Goal: Task Accomplishment & Management: Manage account settings

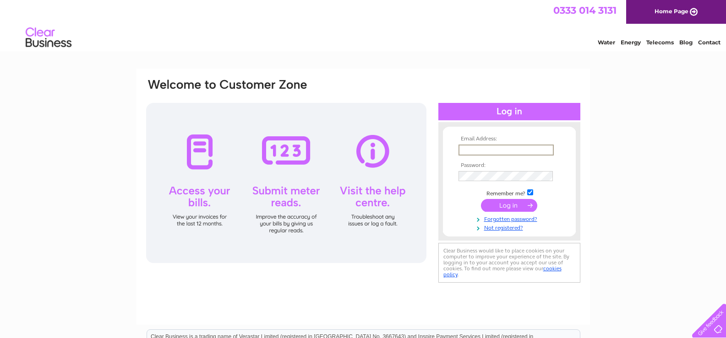
click at [472, 151] on input "text" at bounding box center [505, 150] width 95 height 11
type input "daledrennan@gmail.com"
click at [504, 229] on link "Not registered?" at bounding box center [510, 226] width 104 height 9
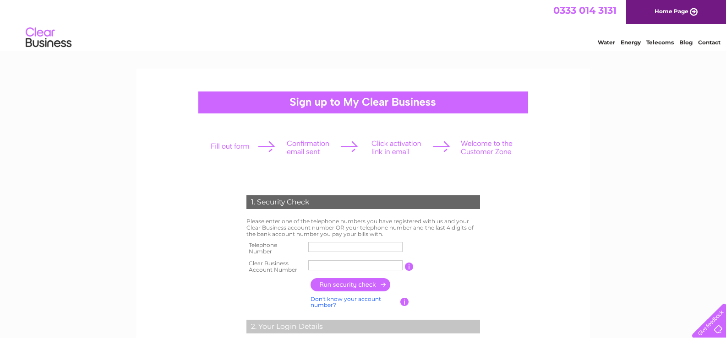
click at [326, 248] on input "text" at bounding box center [355, 247] width 94 height 10
type input "07918650521"
click at [323, 267] on input "text" at bounding box center [355, 265] width 95 height 11
type input "925830"
click at [351, 287] on input "button" at bounding box center [350, 284] width 81 height 13
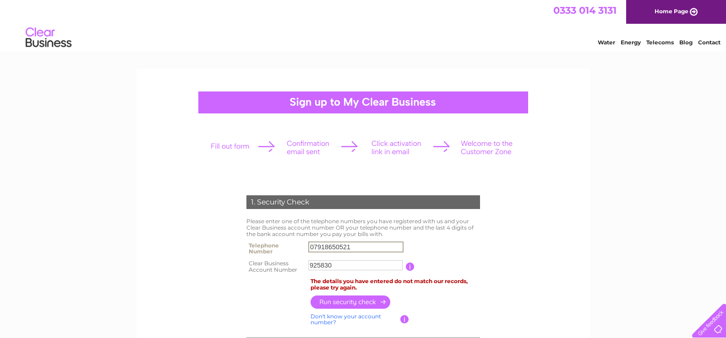
click at [355, 245] on input "07918650521" at bounding box center [355, 247] width 95 height 11
type input "0"
type input "01418876550"
click at [350, 299] on input "button" at bounding box center [350, 302] width 81 height 13
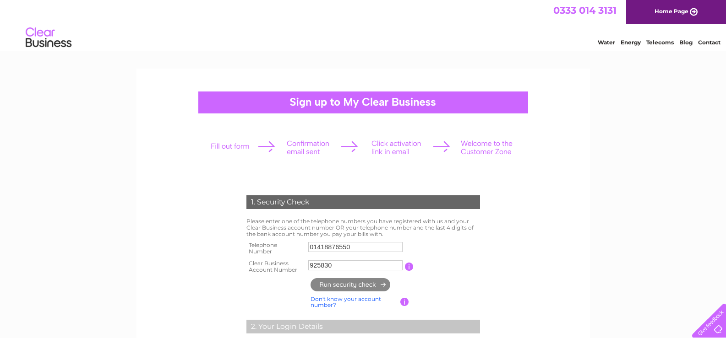
type input "**********"
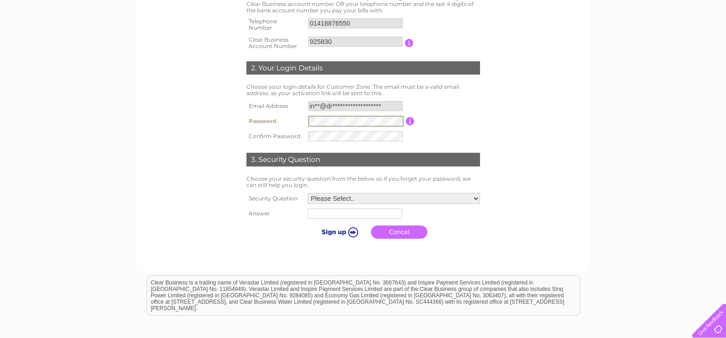
scroll to position [229, 0]
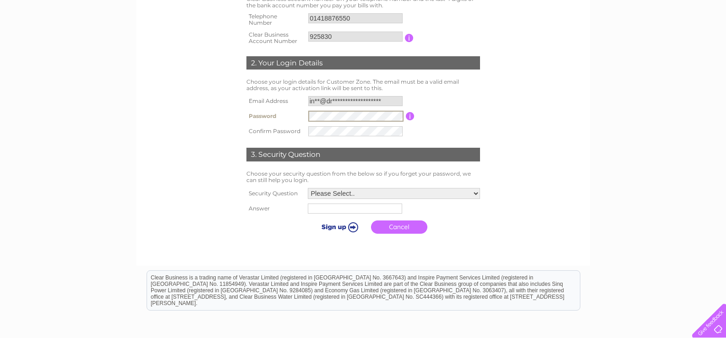
click at [392, 226] on link "Cancel" at bounding box center [399, 227] width 56 height 13
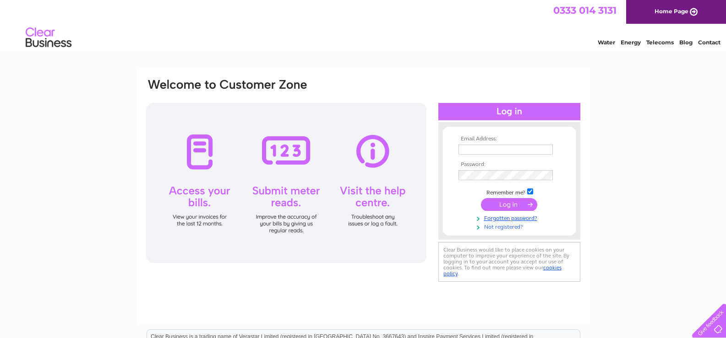
click at [504, 227] on link "Not registered?" at bounding box center [510, 226] width 104 height 9
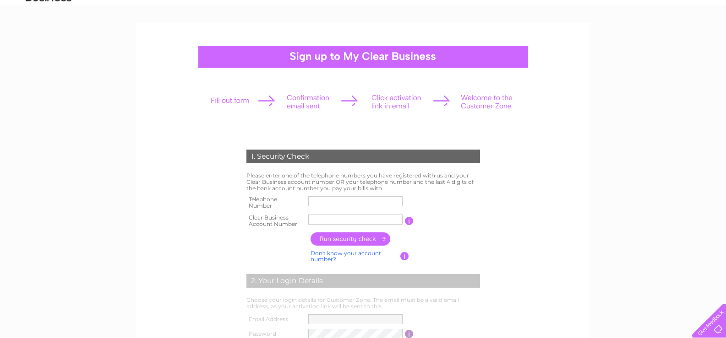
scroll to position [92, 0]
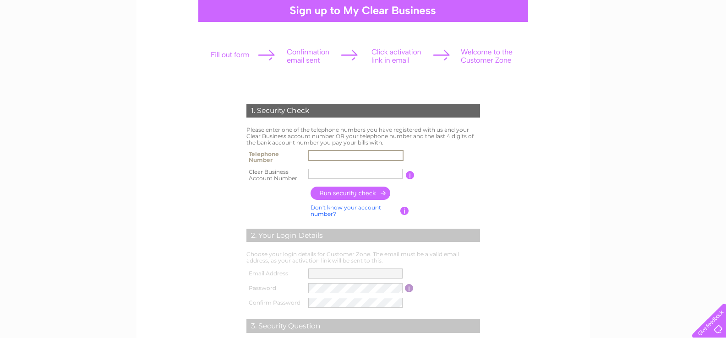
click at [323, 156] on input "text" at bounding box center [355, 155] width 95 height 11
type input "01418876550"
click at [332, 175] on input "text" at bounding box center [355, 174] width 94 height 10
type input "925830"
click at [354, 192] on input "button" at bounding box center [350, 193] width 81 height 13
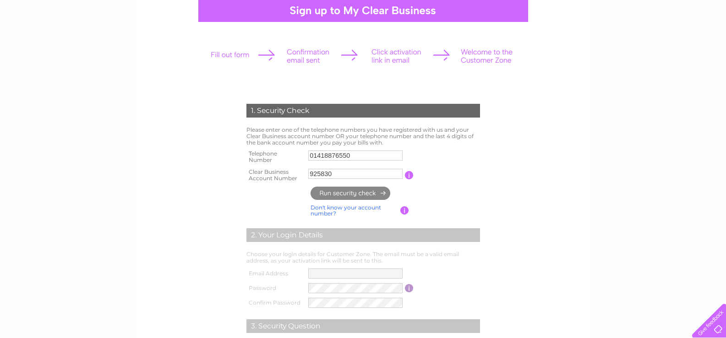
type input "**********"
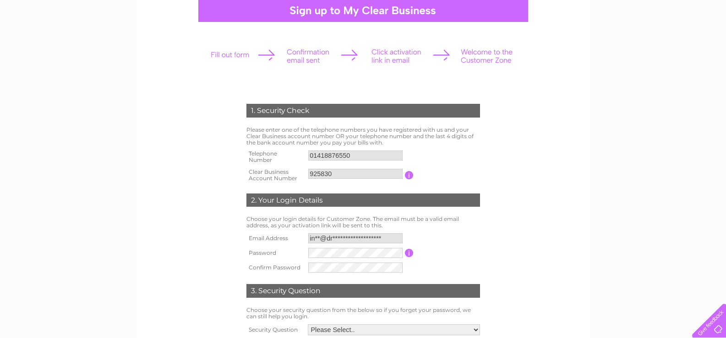
click at [389, 236] on input "**********" at bounding box center [355, 239] width 94 height 10
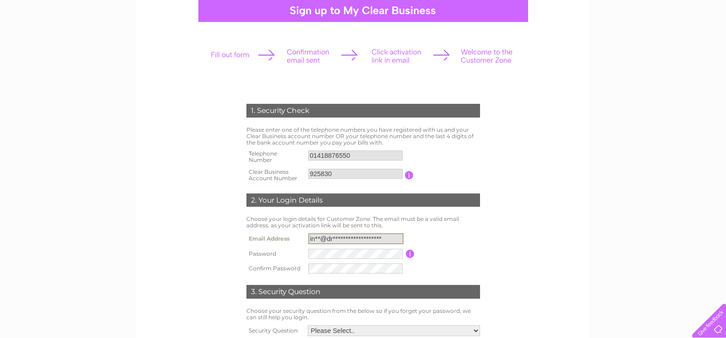
click at [390, 238] on input "**********" at bounding box center [355, 239] width 95 height 11
click at [389, 239] on input "**********" at bounding box center [355, 239] width 95 height 11
click at [393, 238] on input "**********" at bounding box center [355, 239] width 95 height 11
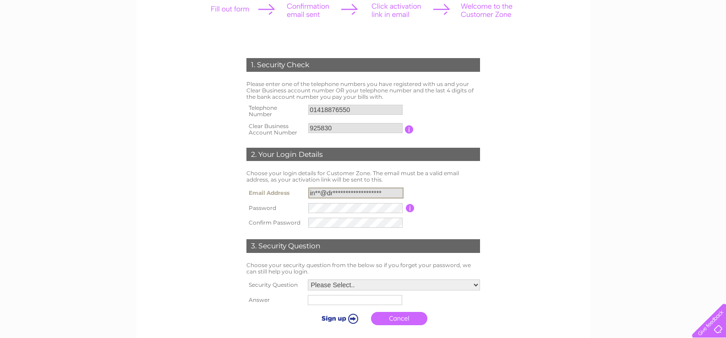
scroll to position [183, 0]
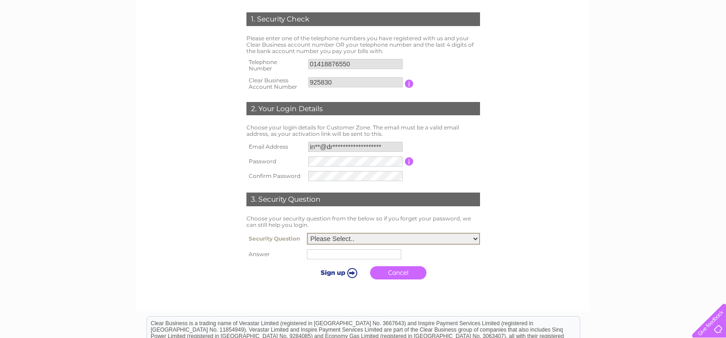
click at [476, 242] on select "Please Select.. In what town or city was your first job? In what town or city d…" at bounding box center [393, 239] width 173 height 12
select select "3"
click at [307, 234] on select "Please Select.. In what town or city was your first job? In what town or city d…" at bounding box center [393, 239] width 173 height 12
click at [324, 256] on input "text" at bounding box center [354, 255] width 94 height 10
type input "PAISLEY"
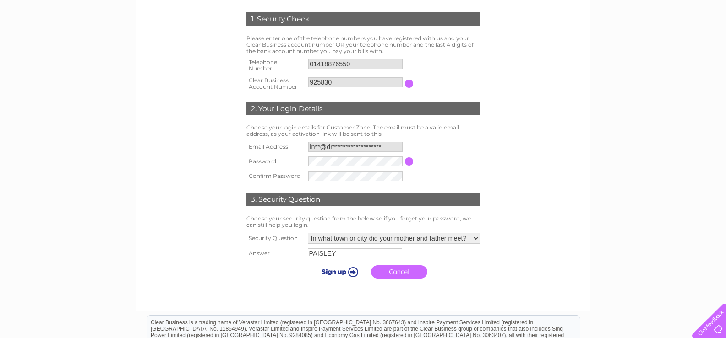
click at [328, 274] on input "submit" at bounding box center [338, 272] width 56 height 13
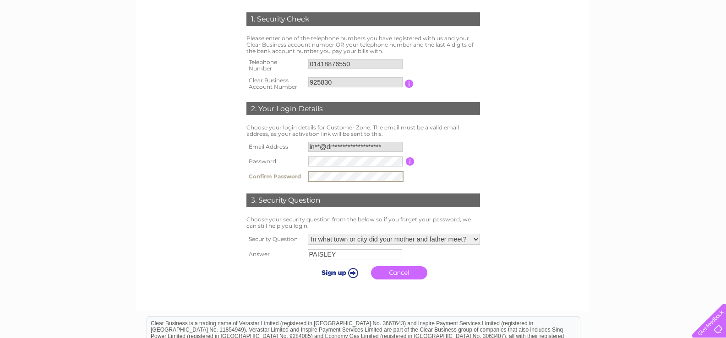
click at [333, 273] on input "submit" at bounding box center [338, 273] width 56 height 13
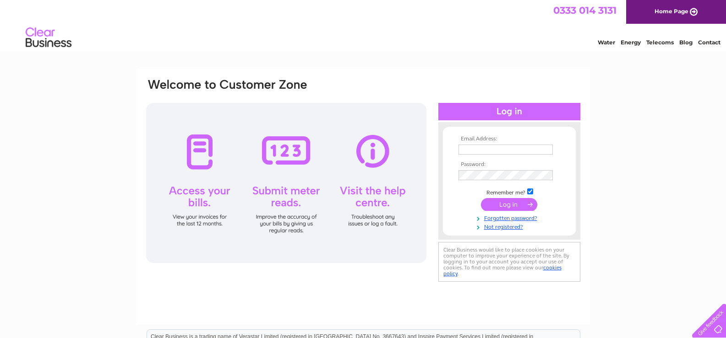
click at [484, 152] on input "text" at bounding box center [505, 150] width 94 height 10
type input "[EMAIL_ADDRESS][DOMAIN_NAME]"
click at [515, 205] on input "submit" at bounding box center [509, 205] width 56 height 13
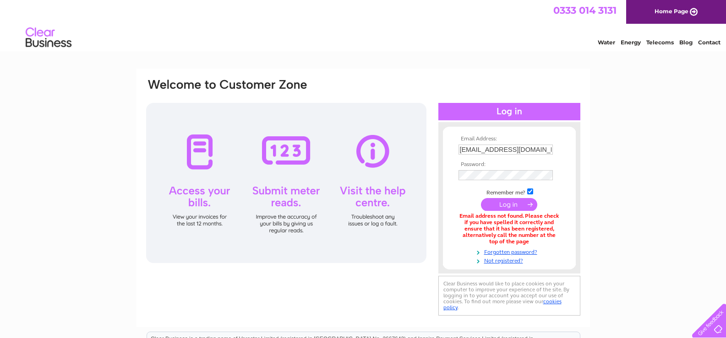
click at [537, 149] on input "[EMAIL_ADDRESS][DOMAIN_NAME]" at bounding box center [505, 150] width 94 height 10
type input "d"
type input "[EMAIL_ADDRESS][PERSON_NAME][DOMAIN_NAME]"
click at [507, 204] on input "submit" at bounding box center [509, 204] width 56 height 13
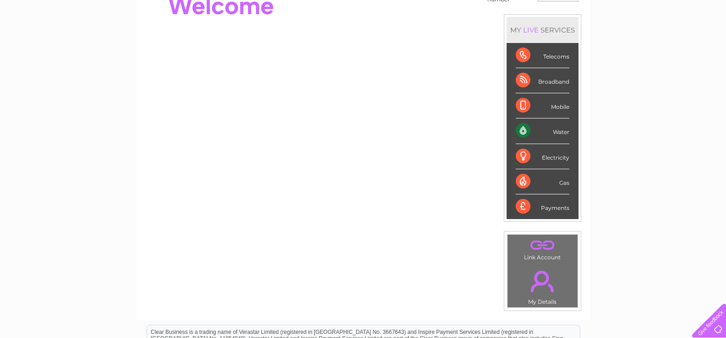
scroll to position [92, 0]
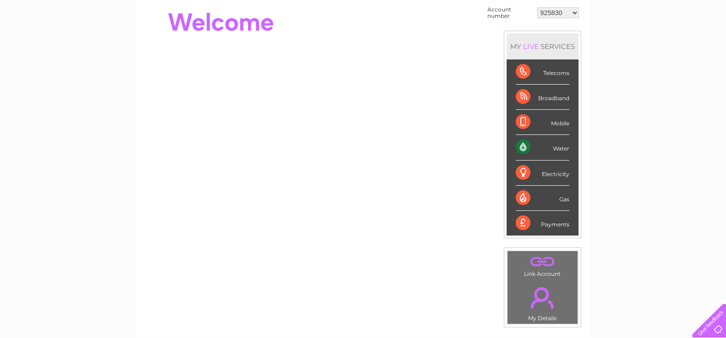
click at [557, 148] on div "Water" at bounding box center [543, 147] width 54 height 25
click at [521, 148] on div "Water" at bounding box center [543, 147] width 54 height 25
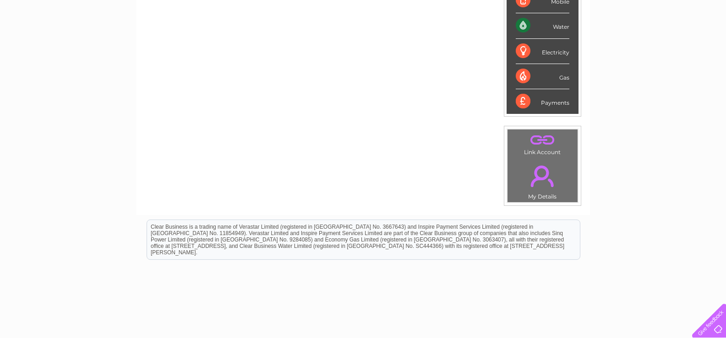
scroll to position [229, 0]
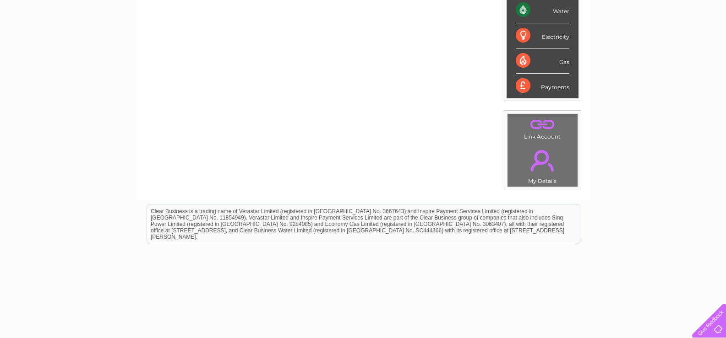
click at [543, 125] on link "." at bounding box center [542, 124] width 65 height 16
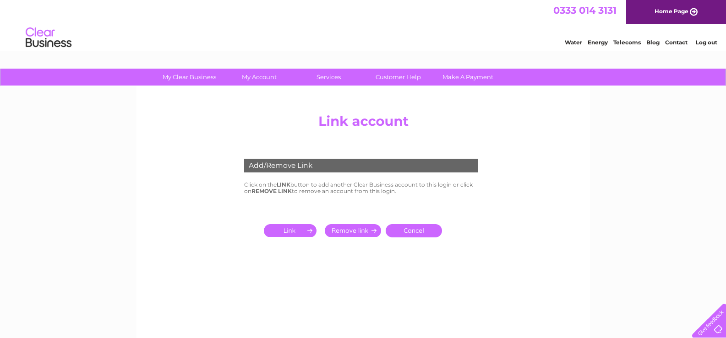
click at [417, 232] on link "Cancel" at bounding box center [414, 230] width 56 height 13
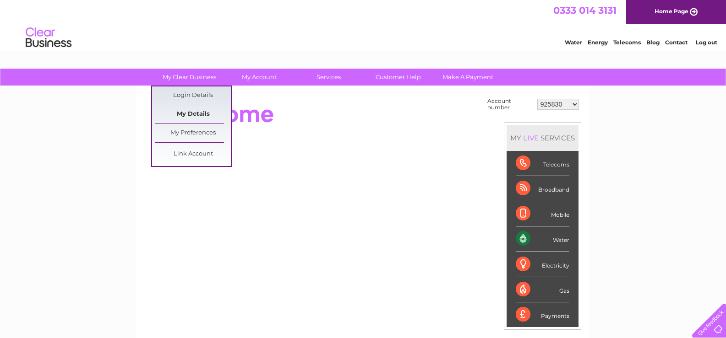
click at [194, 116] on link "My Details" at bounding box center [193, 114] width 76 height 18
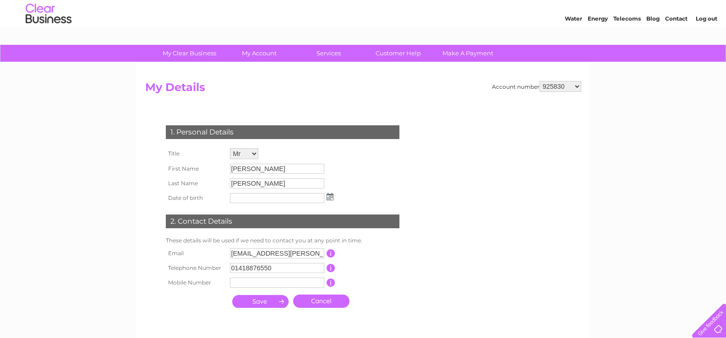
scroll to position [46, 0]
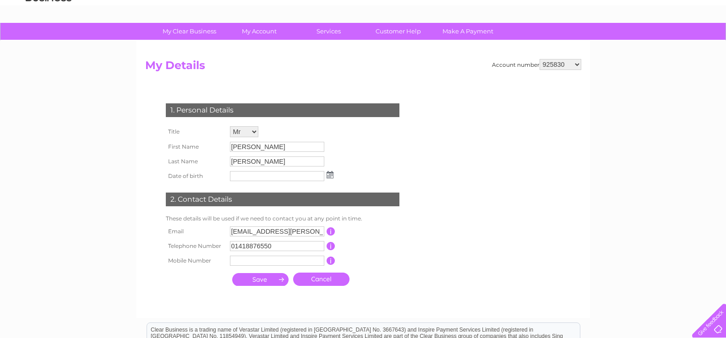
click at [317, 233] on input "[EMAIL_ADDRESS][PERSON_NAME][DOMAIN_NAME]" at bounding box center [277, 232] width 94 height 10
type input "i"
type input "daledrennan@gmail.com"
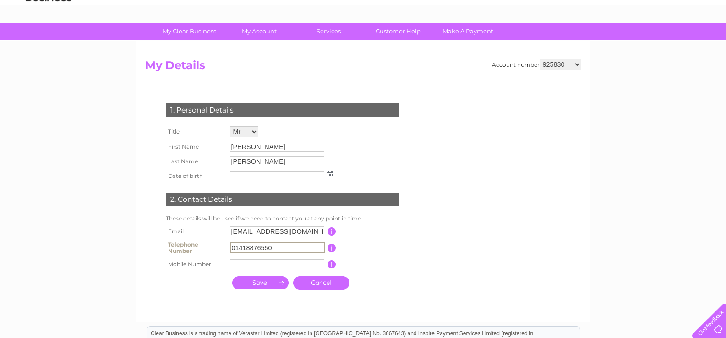
click at [288, 249] on input "01418876550" at bounding box center [277, 248] width 95 height 11
type input "0"
type input "07918650521"
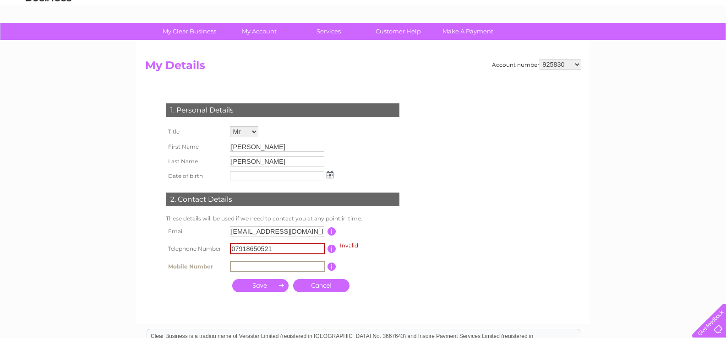
click at [244, 266] on input "text" at bounding box center [277, 266] width 95 height 11
type input "07918650521"
click at [278, 248] on input "07918650521" at bounding box center [277, 249] width 95 height 11
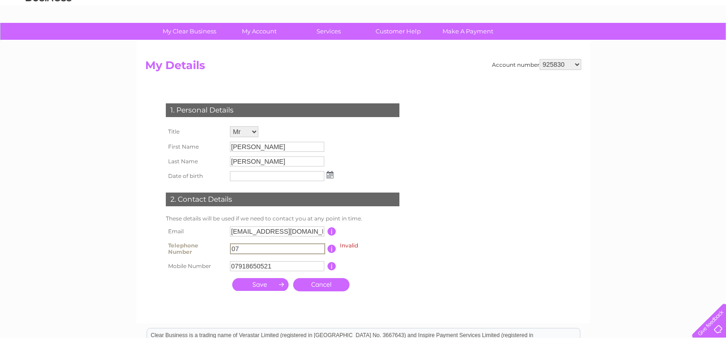
type input "0"
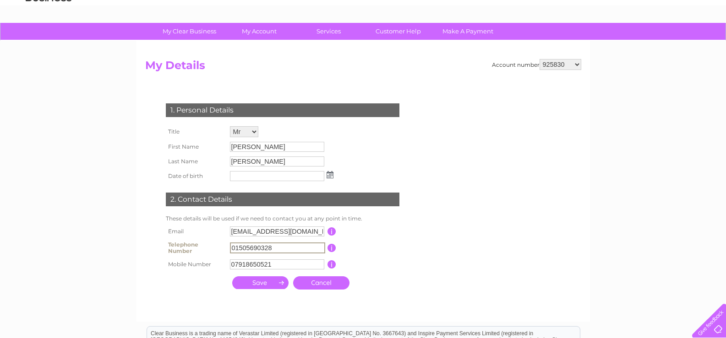
click at [250, 246] on input "01505690328" at bounding box center [277, 248] width 95 height 11
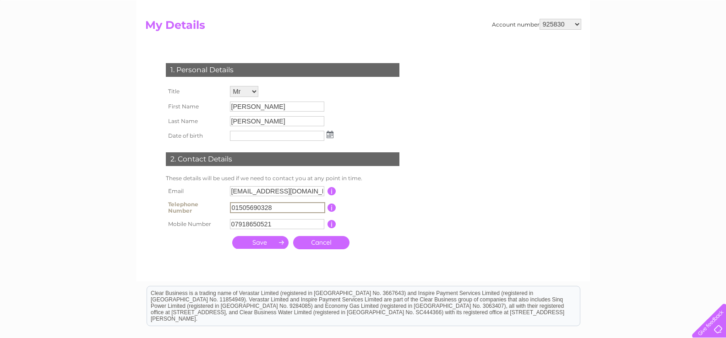
scroll to position [92, 0]
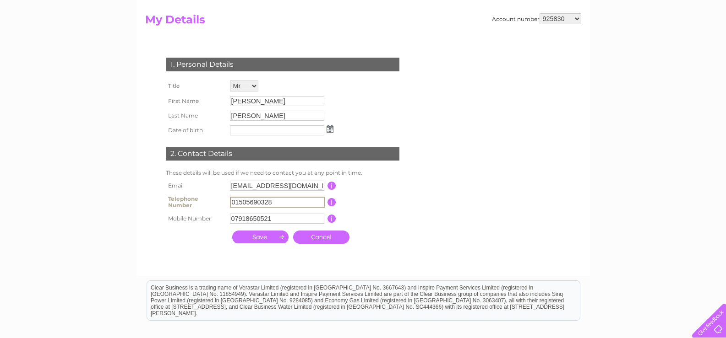
type input "01505690328"
click at [242, 131] on input "text" at bounding box center [277, 130] width 94 height 10
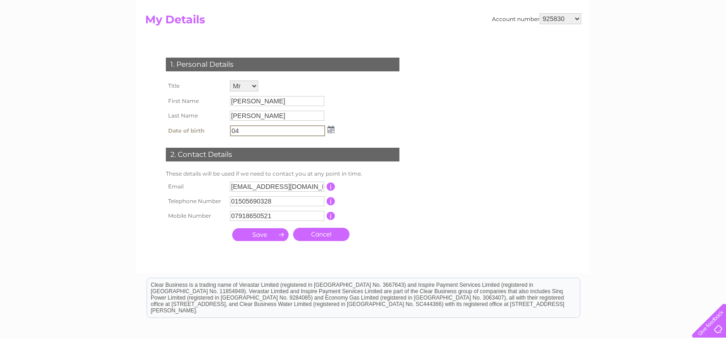
type input "0"
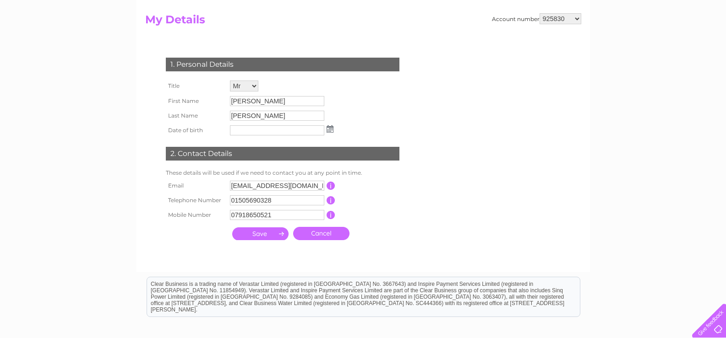
click at [330, 129] on img at bounding box center [330, 128] width 7 height 7
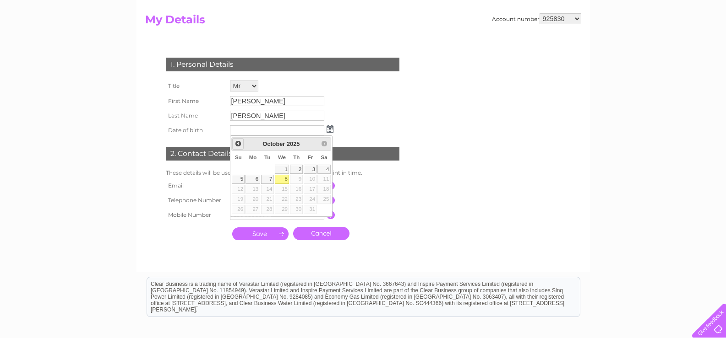
click at [237, 143] on span "Prev" at bounding box center [237, 143] width 7 height 7
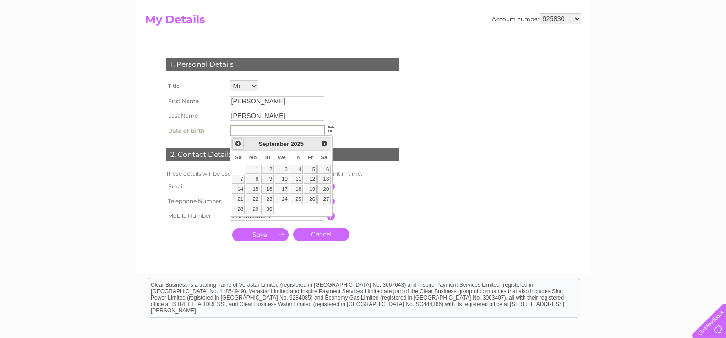
click at [237, 143] on span "Prev" at bounding box center [237, 143] width 7 height 7
click at [241, 131] on input "text" at bounding box center [277, 130] width 95 height 11
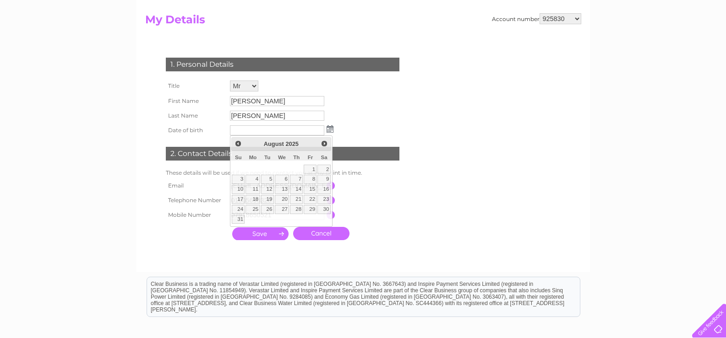
click at [318, 236] on link "Cancel" at bounding box center [321, 233] width 56 height 13
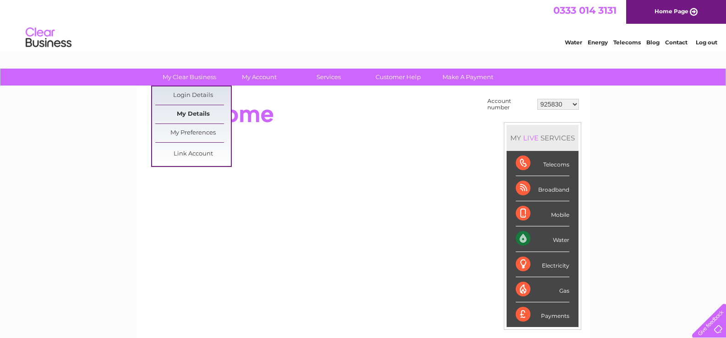
click at [188, 114] on link "My Details" at bounding box center [193, 114] width 76 height 18
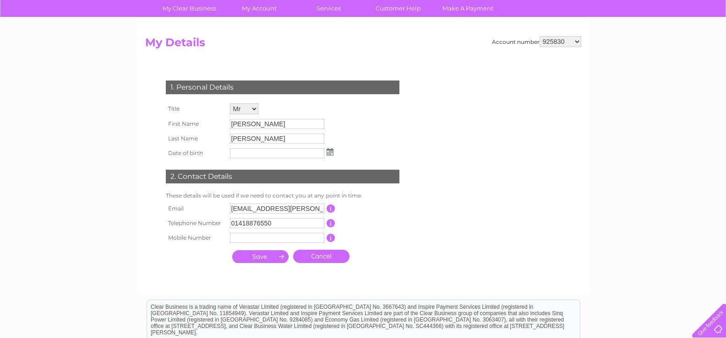
scroll to position [92, 0]
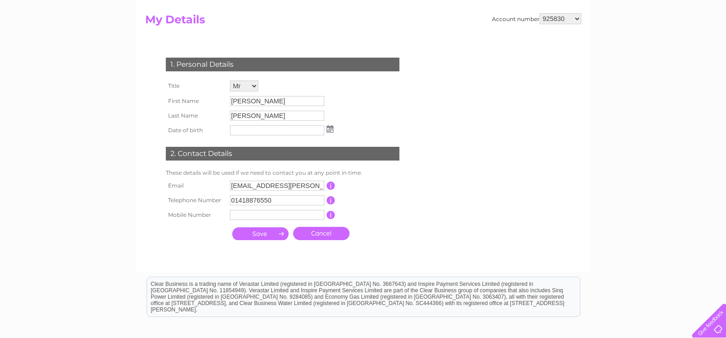
click at [243, 217] on input "text" at bounding box center [277, 215] width 94 height 10
type input "07918650521"
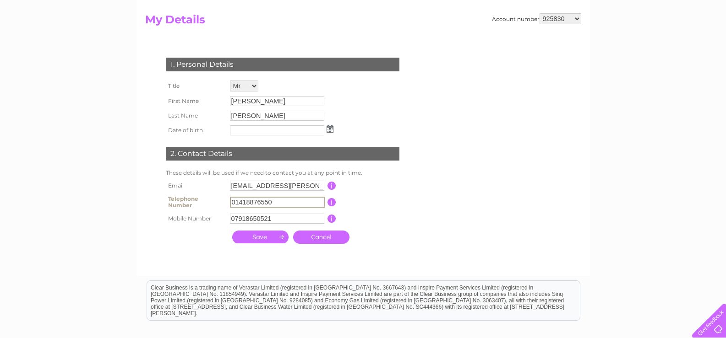
click at [285, 202] on input "01418876550" at bounding box center [277, 202] width 95 height 11
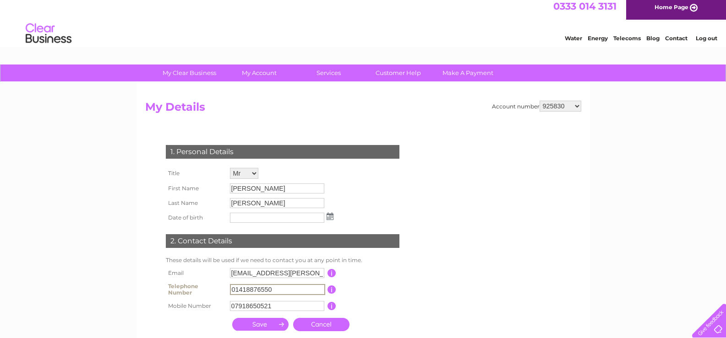
scroll to position [0, 0]
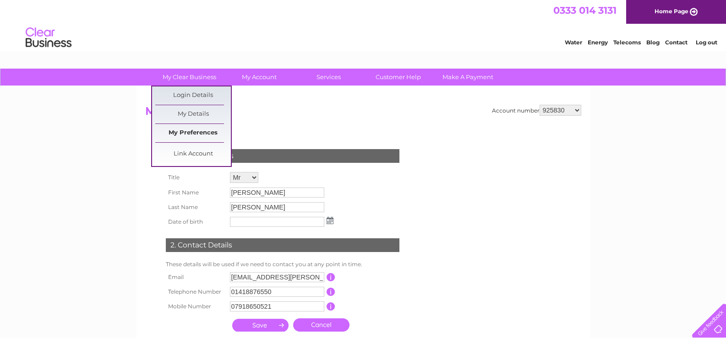
click at [195, 131] on link "My Preferences" at bounding box center [193, 133] width 76 height 18
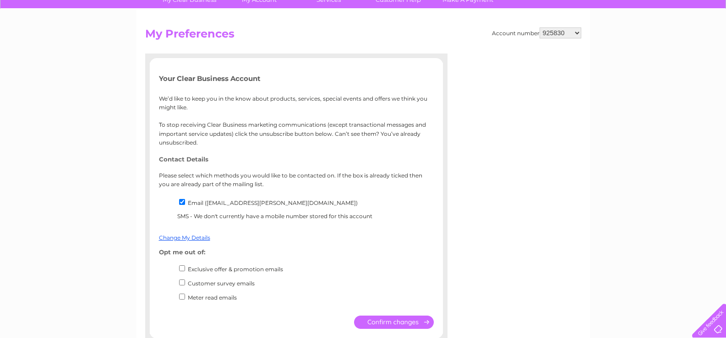
scroll to position [92, 0]
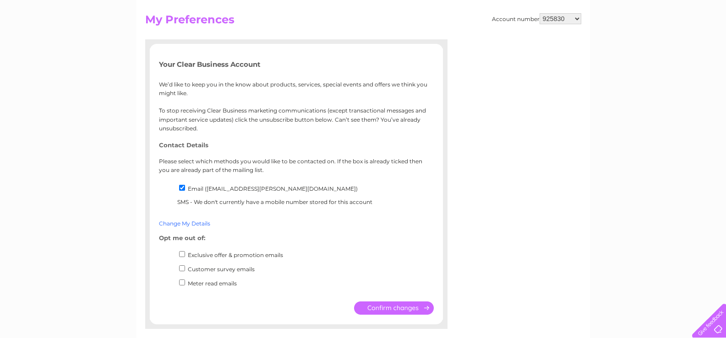
click at [184, 224] on link "Change My Details" at bounding box center [184, 223] width 51 height 7
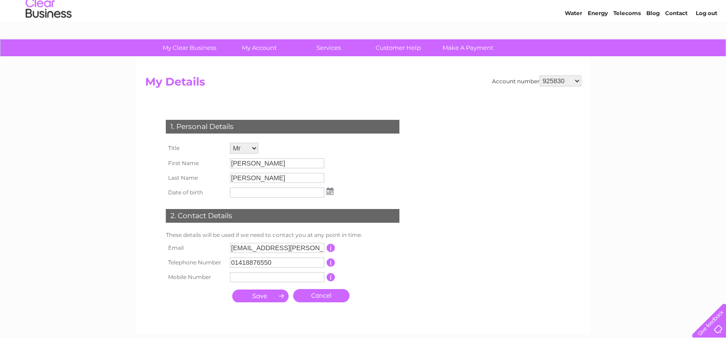
scroll to position [46, 0]
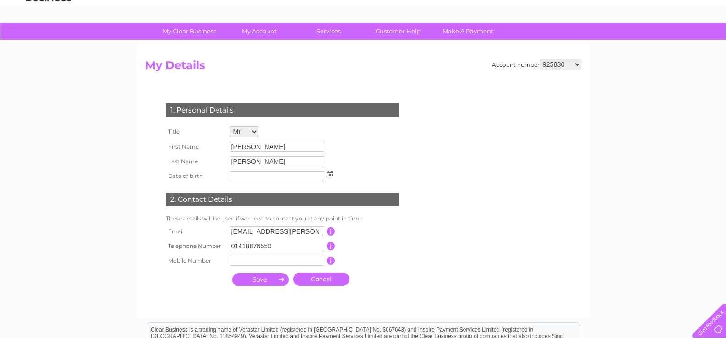
click at [316, 230] on input "[EMAIL_ADDRESS][PERSON_NAME][DOMAIN_NAME]" at bounding box center [277, 232] width 94 height 10
type input "i"
type input "[EMAIL_ADDRESS][DOMAIN_NAME]"
click at [279, 248] on input "01418876550" at bounding box center [277, 247] width 94 height 10
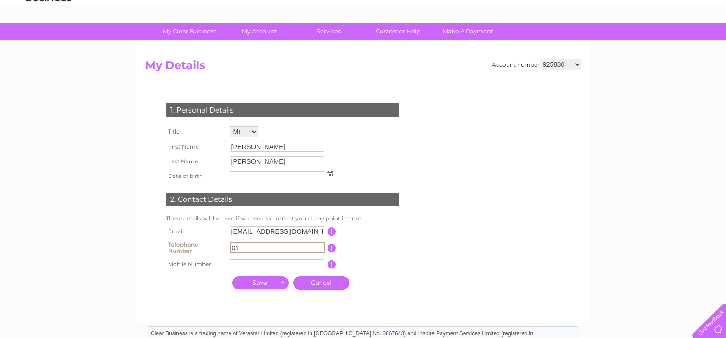
type input "0"
type input "01505690328"
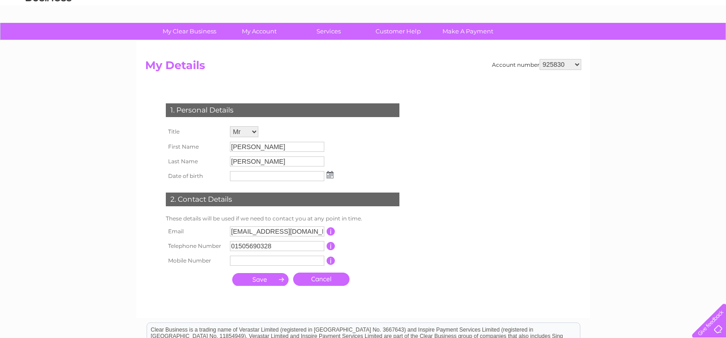
click at [331, 249] on input "button" at bounding box center [331, 246] width 9 height 8
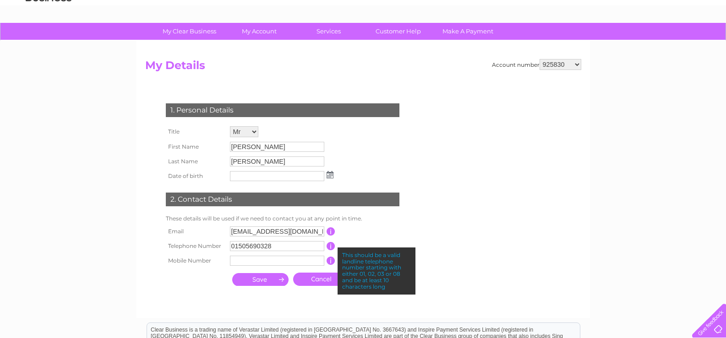
click at [240, 258] on input "text" at bounding box center [277, 261] width 94 height 10
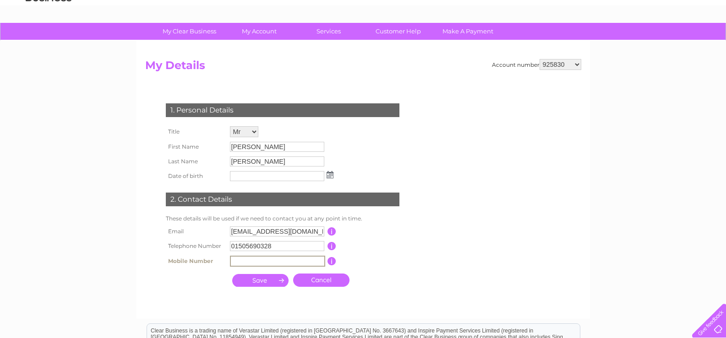
type input "07918650521"
click at [262, 281] on input "submit" at bounding box center [260, 280] width 56 height 13
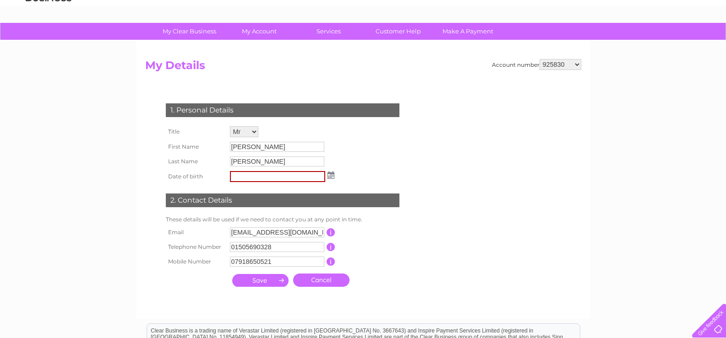
click at [281, 280] on input "submit" at bounding box center [260, 280] width 56 height 13
click at [253, 178] on input "text" at bounding box center [277, 176] width 95 height 11
type input "[DATE]"
click at [283, 281] on input "submit" at bounding box center [260, 280] width 56 height 13
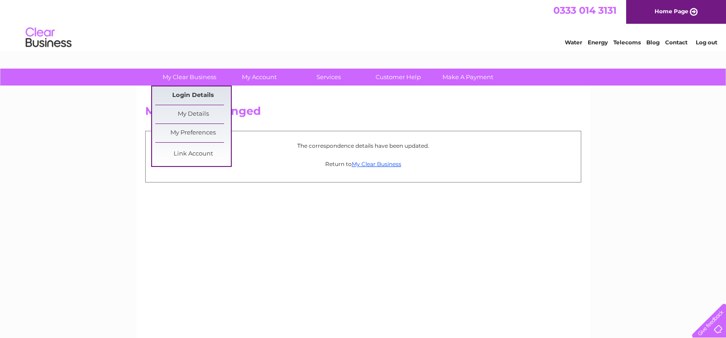
click at [198, 94] on link "Login Details" at bounding box center [193, 96] width 76 height 18
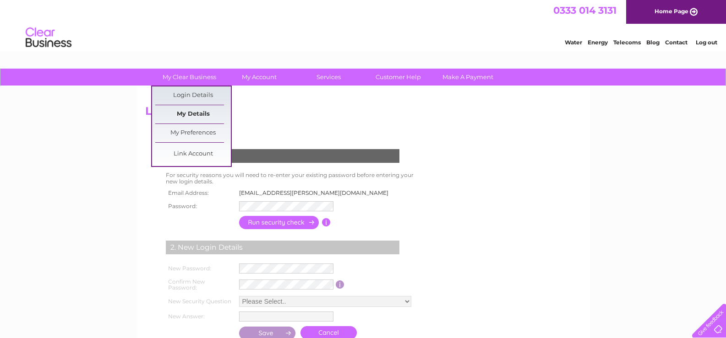
click at [186, 115] on link "My Details" at bounding box center [193, 114] width 76 height 18
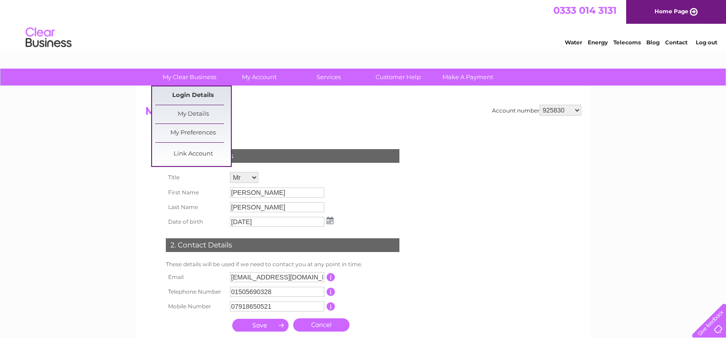
click at [203, 97] on link "Login Details" at bounding box center [193, 96] width 76 height 18
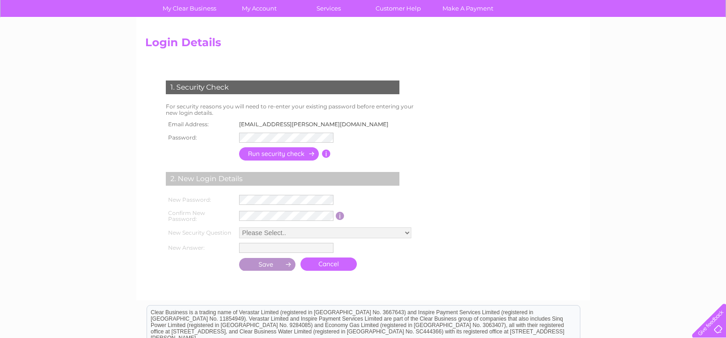
scroll to position [92, 0]
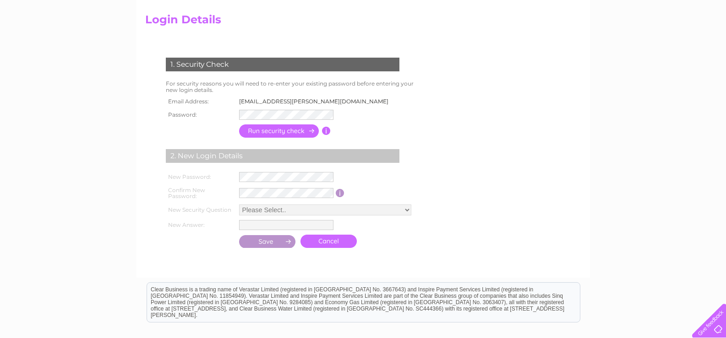
click at [274, 128] on input "button" at bounding box center [279, 131] width 81 height 13
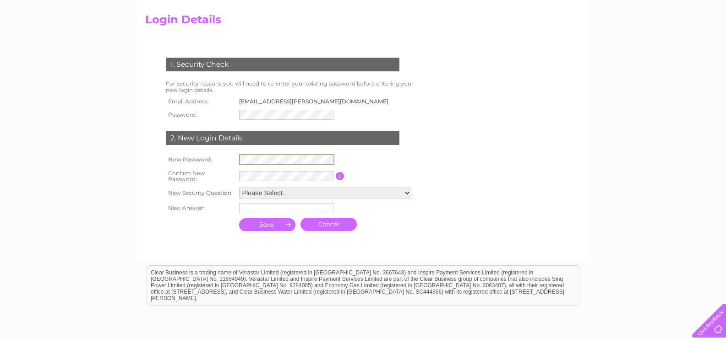
click at [324, 225] on link "Cancel" at bounding box center [328, 224] width 56 height 13
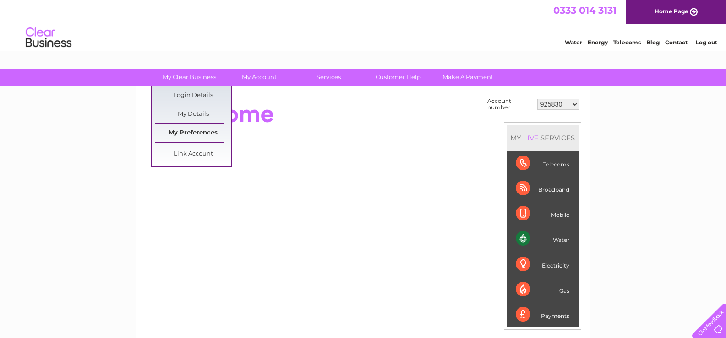
click at [209, 130] on link "My Preferences" at bounding box center [193, 133] width 76 height 18
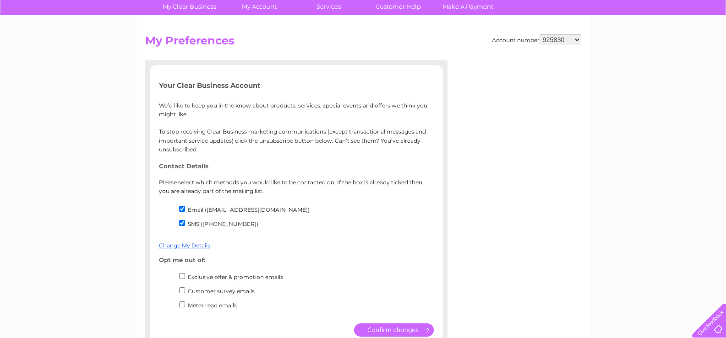
scroll to position [92, 0]
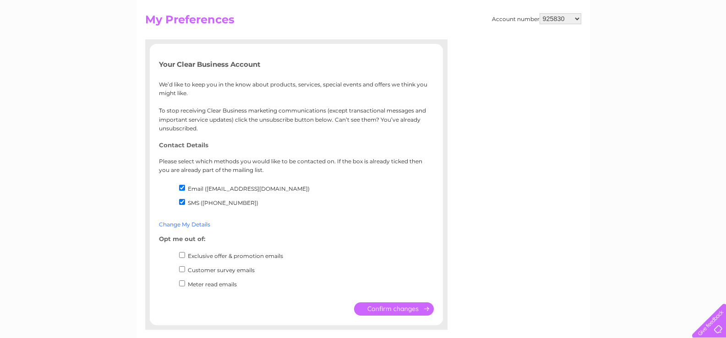
click at [190, 224] on link "Change My Details" at bounding box center [184, 224] width 51 height 7
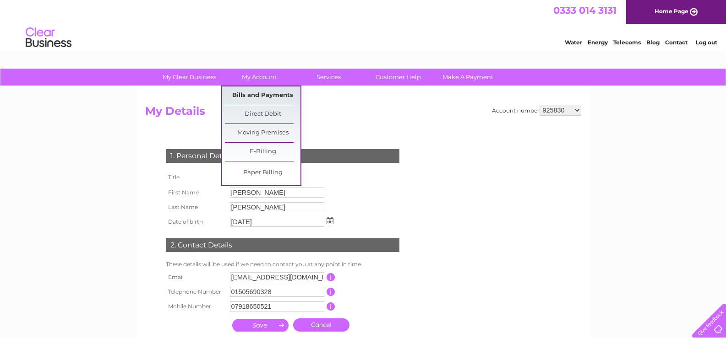
click at [259, 96] on link "Bills and Payments" at bounding box center [263, 96] width 76 height 18
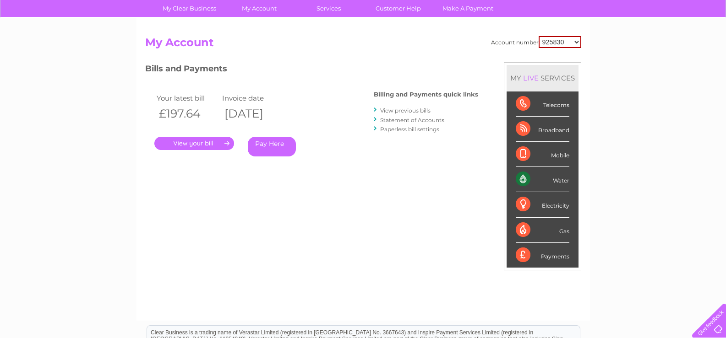
scroll to position [92, 0]
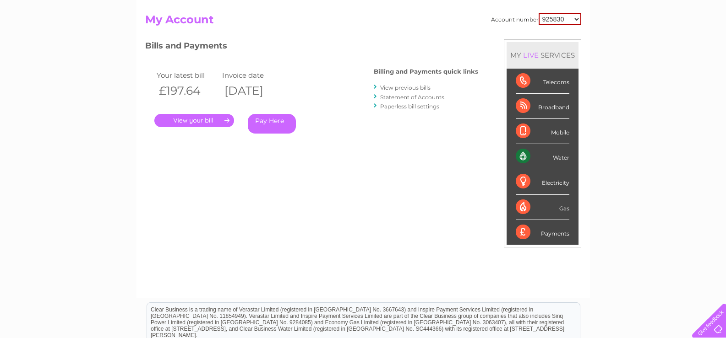
click at [405, 88] on link "View previous bills" at bounding box center [405, 87] width 50 height 7
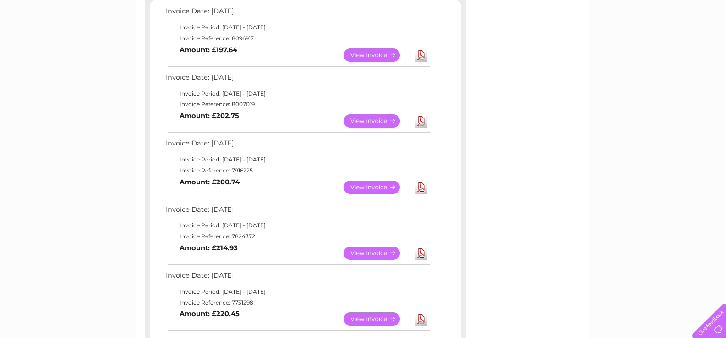
scroll to position [137, 0]
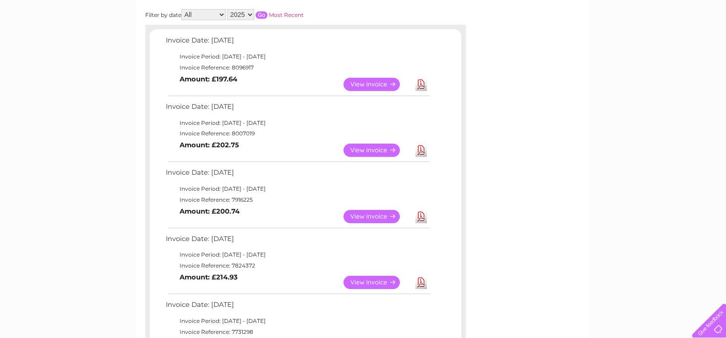
click at [370, 150] on link "View" at bounding box center [376, 150] width 67 height 13
click at [373, 217] on link "View" at bounding box center [376, 216] width 67 height 13
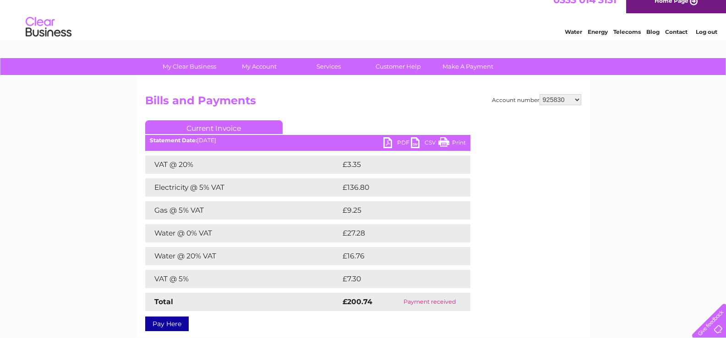
scroll to position [46, 0]
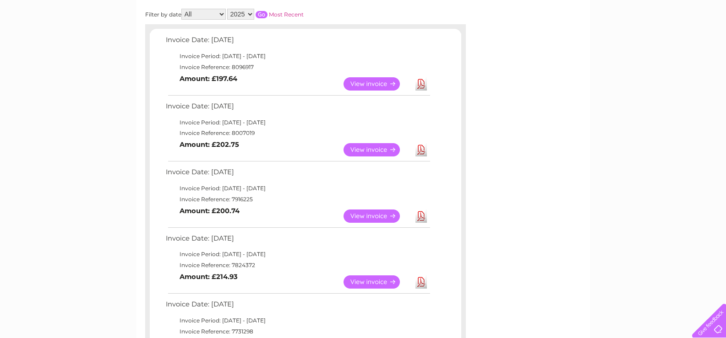
click at [373, 83] on link "View" at bounding box center [376, 83] width 67 height 13
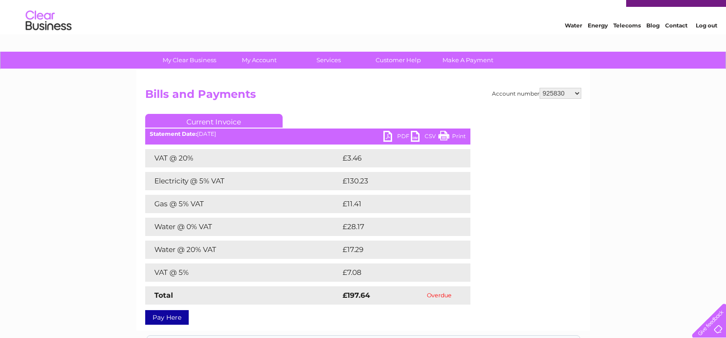
scroll to position [46, 0]
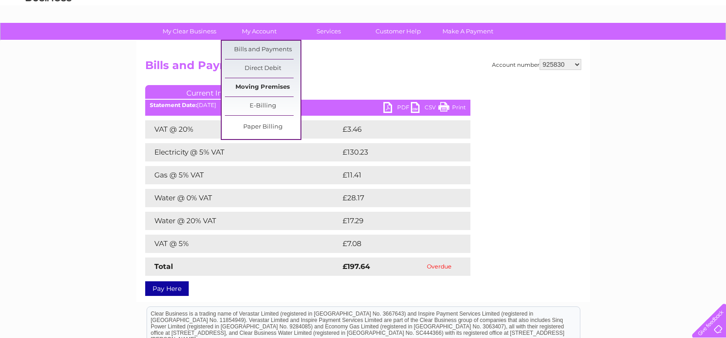
click at [261, 87] on link "Moving Premises" at bounding box center [263, 87] width 76 height 18
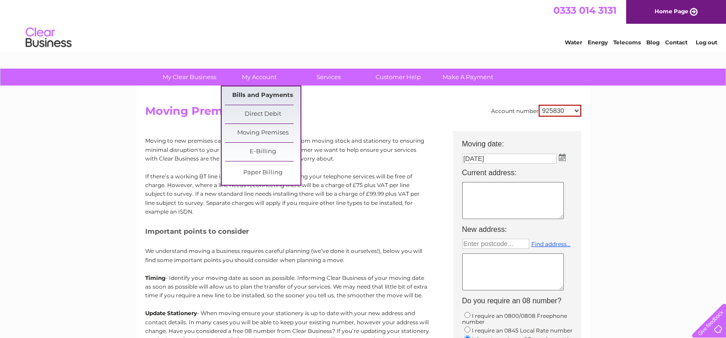
click at [259, 95] on link "Bills and Payments" at bounding box center [263, 96] width 76 height 18
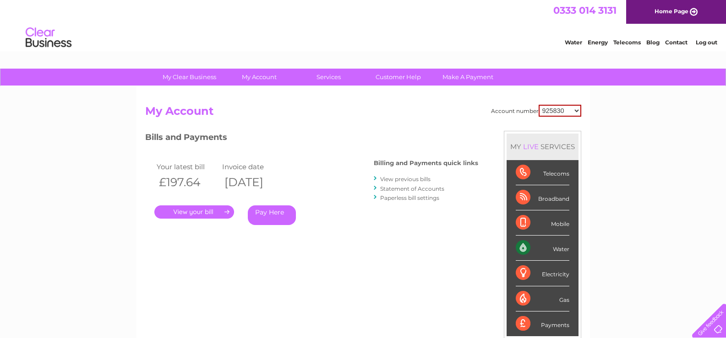
click at [186, 213] on link "." at bounding box center [194, 212] width 80 height 13
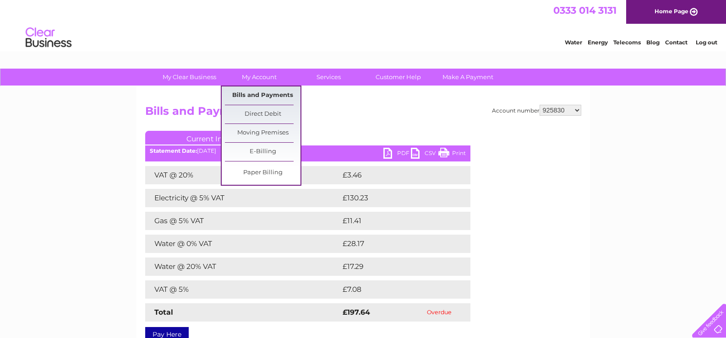
click at [252, 94] on link "Bills and Payments" at bounding box center [263, 96] width 76 height 18
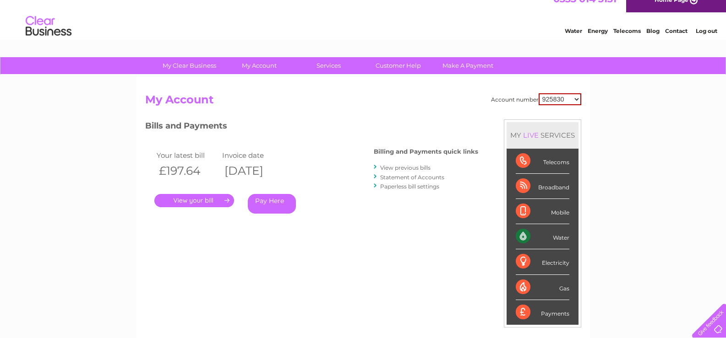
scroll to position [46, 0]
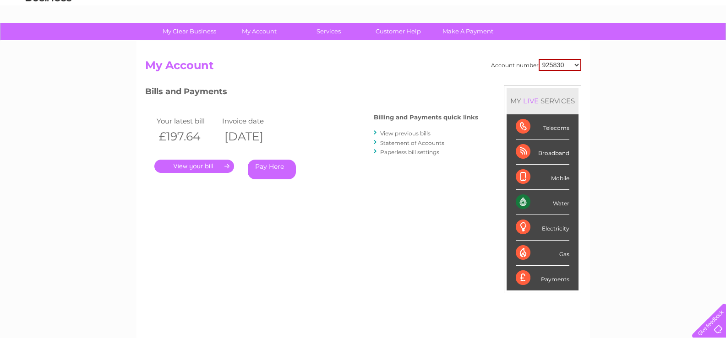
click at [406, 136] on link "View previous bills" at bounding box center [405, 133] width 50 height 7
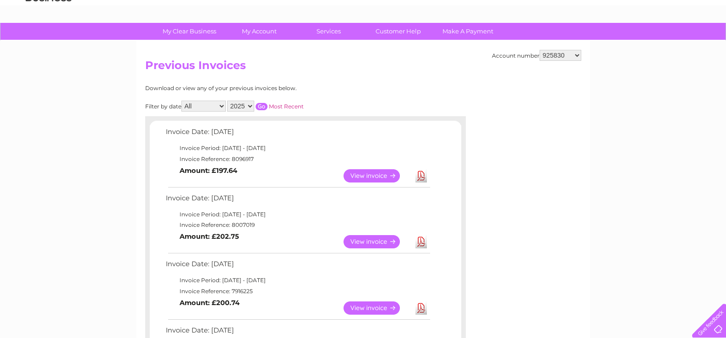
scroll to position [92, 0]
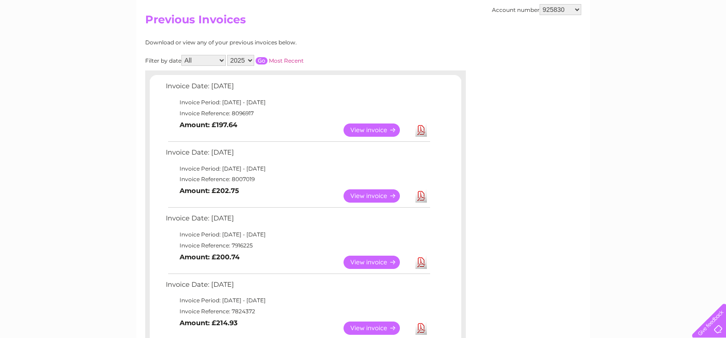
click at [380, 196] on link "View" at bounding box center [376, 196] width 67 height 13
click at [327, 295] on td "Invoice Date: [DATE]" at bounding box center [297, 287] width 268 height 17
click at [328, 297] on td "Invoice Period: [DATE] - [DATE]" at bounding box center [297, 300] width 268 height 11
click at [378, 129] on link "View" at bounding box center [376, 130] width 67 height 13
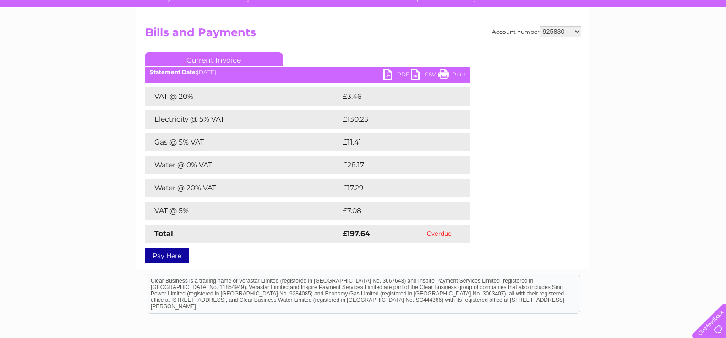
scroll to position [92, 0]
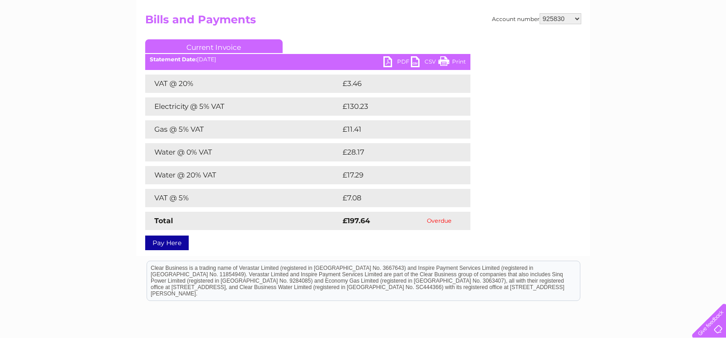
drag, startPoint x: 550, startPoint y: 36, endPoint x: 460, endPoint y: 60, distance: 93.9
click at [460, 60] on link "Print" at bounding box center [451, 62] width 27 height 13
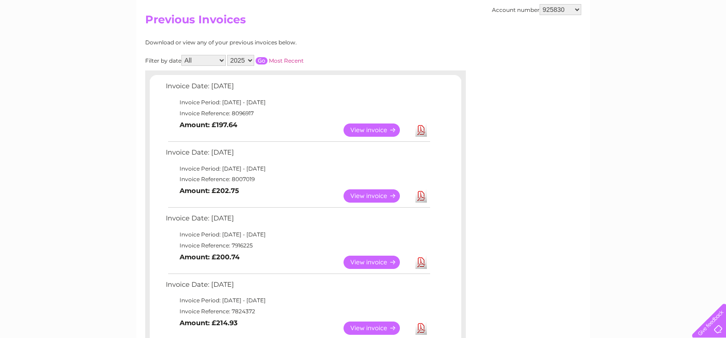
click at [372, 263] on link "View" at bounding box center [376, 262] width 67 height 13
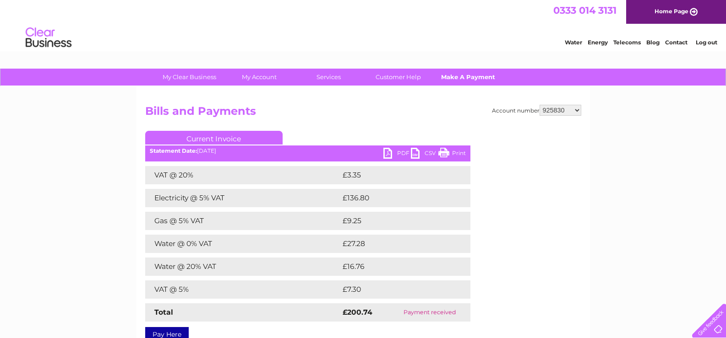
click at [453, 78] on link "Make A Payment" at bounding box center [468, 77] width 76 height 17
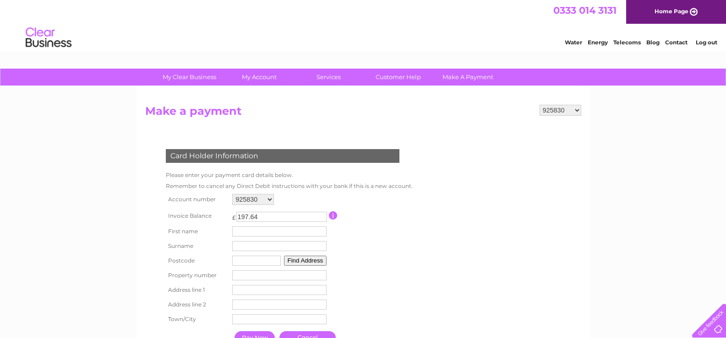
click at [701, 42] on link "Log out" at bounding box center [707, 42] width 22 height 7
